Goal: Task Accomplishment & Management: Manage account settings

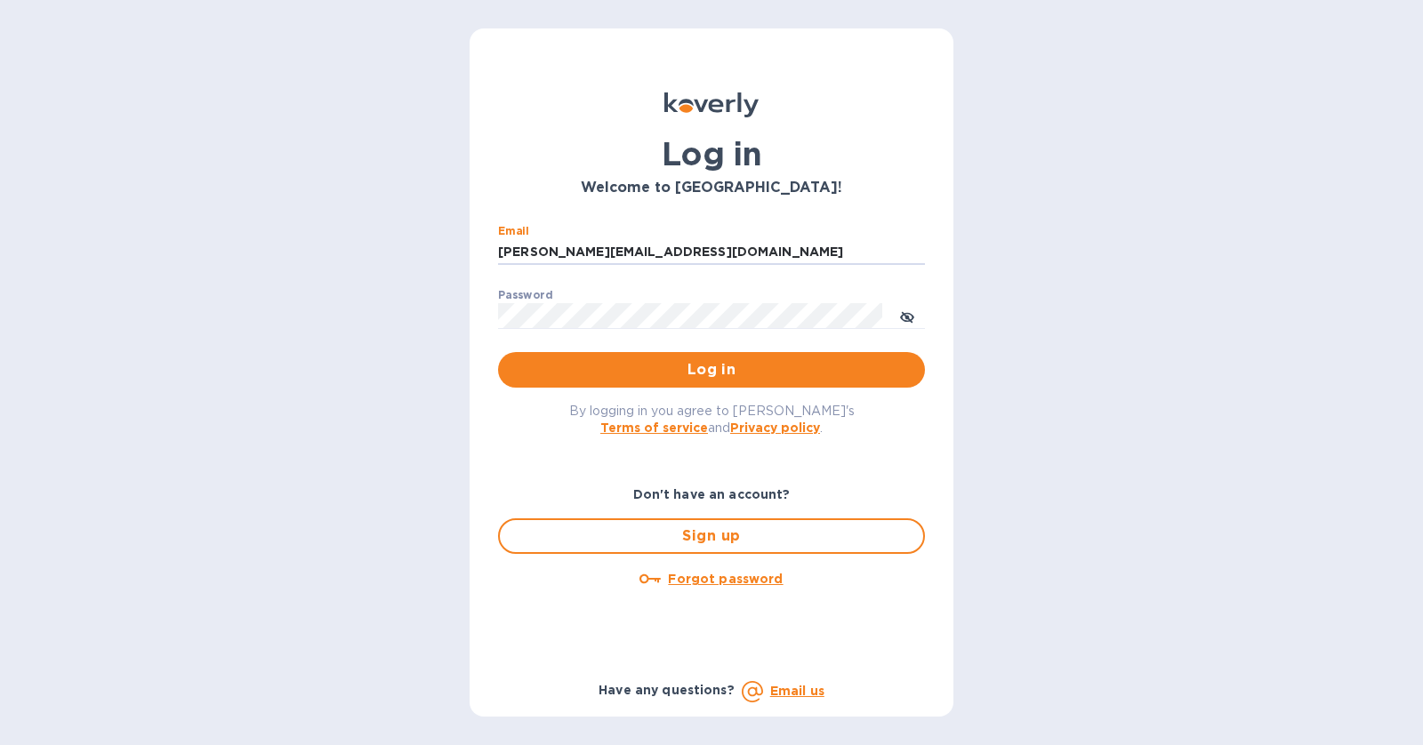
click at [829, 359] on span "Log in" at bounding box center [711, 369] width 398 height 21
